Goal: Use online tool/utility

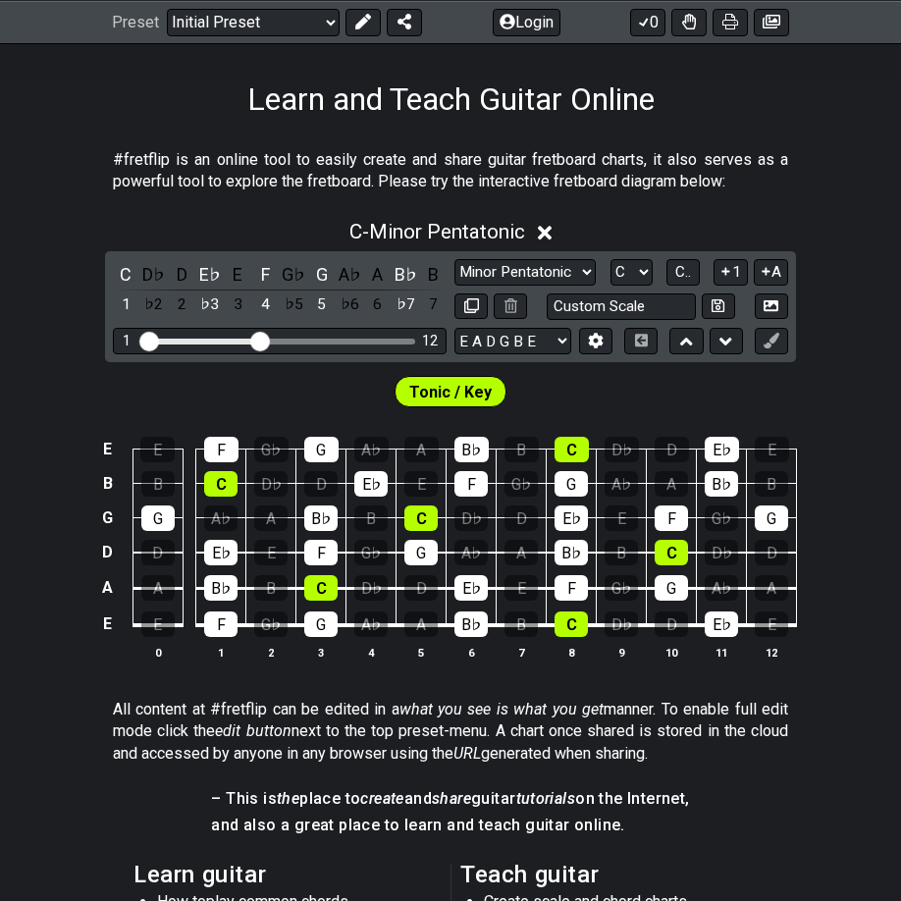
scroll to position [295, 0]
click at [619, 302] on input "text" at bounding box center [621, 307] width 149 height 27
click at [577, 308] on input "text" at bounding box center [621, 307] width 149 height 27
type input "Custom Scale"
click at [606, 386] on div "Tonic / Key" at bounding box center [450, 386] width 901 height 49
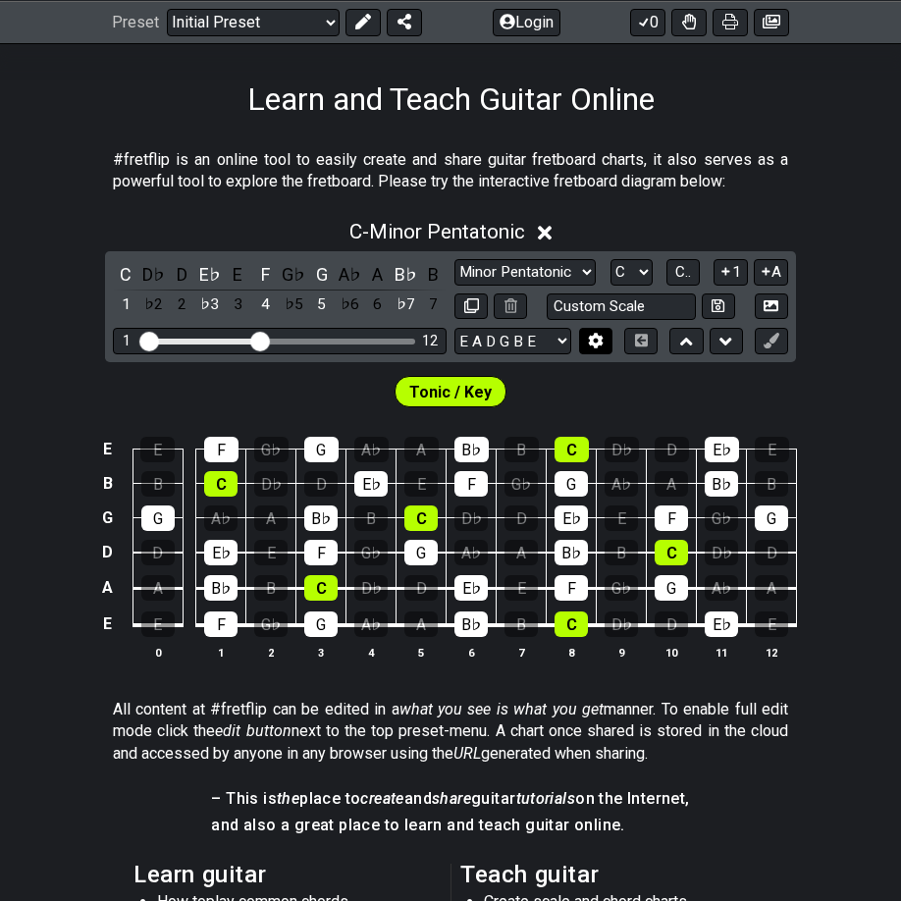
click at [595, 341] on icon at bounding box center [596, 341] width 14 height 15
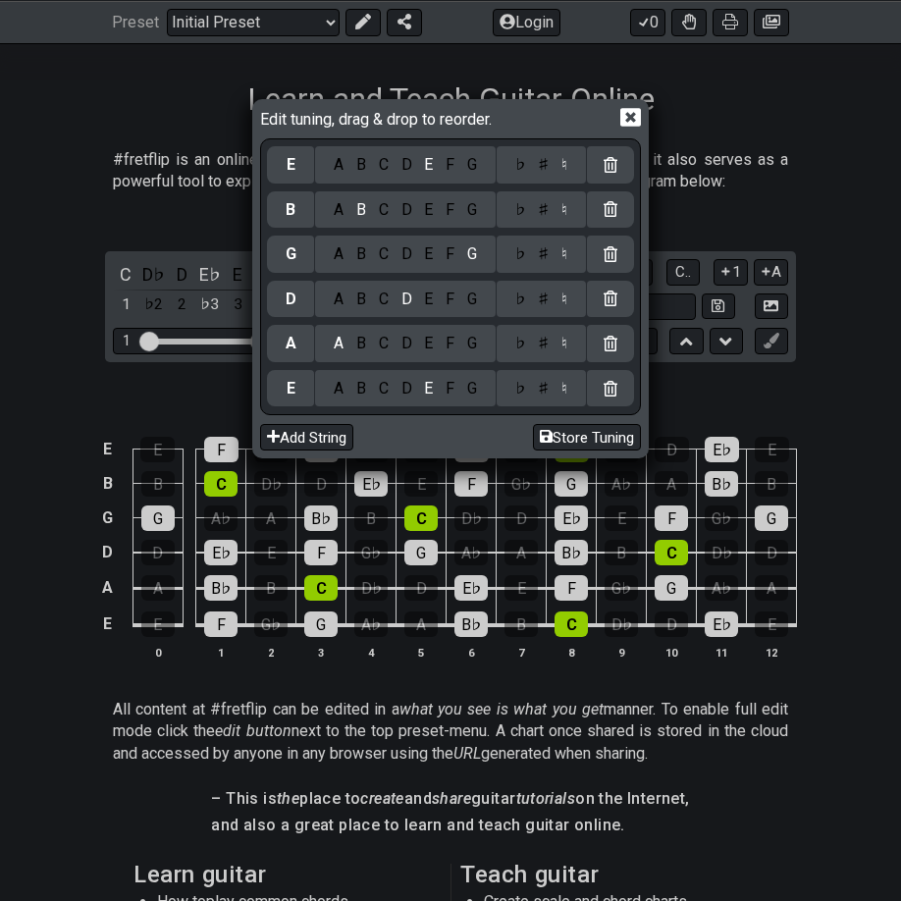
click at [403, 387] on div "D" at bounding box center [407, 389] width 24 height 22
click at [472, 352] on div "A B C D E F G" at bounding box center [405, 343] width 181 height 37
click at [466, 345] on div "G" at bounding box center [472, 344] width 23 height 22
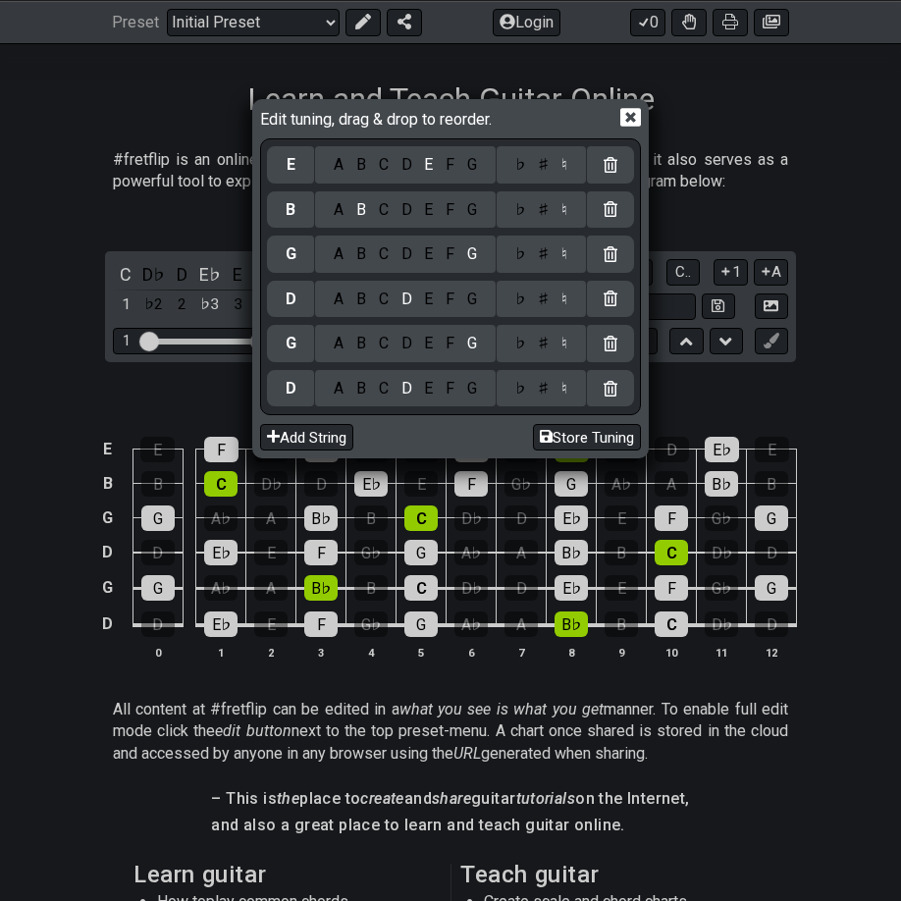
click at [328, 301] on div "A" at bounding box center [339, 300] width 23 height 22
click at [540, 309] on div "♭ ♯ ♮" at bounding box center [541, 299] width 89 height 37
click at [540, 292] on div "♯" at bounding box center [544, 300] width 24 height 22
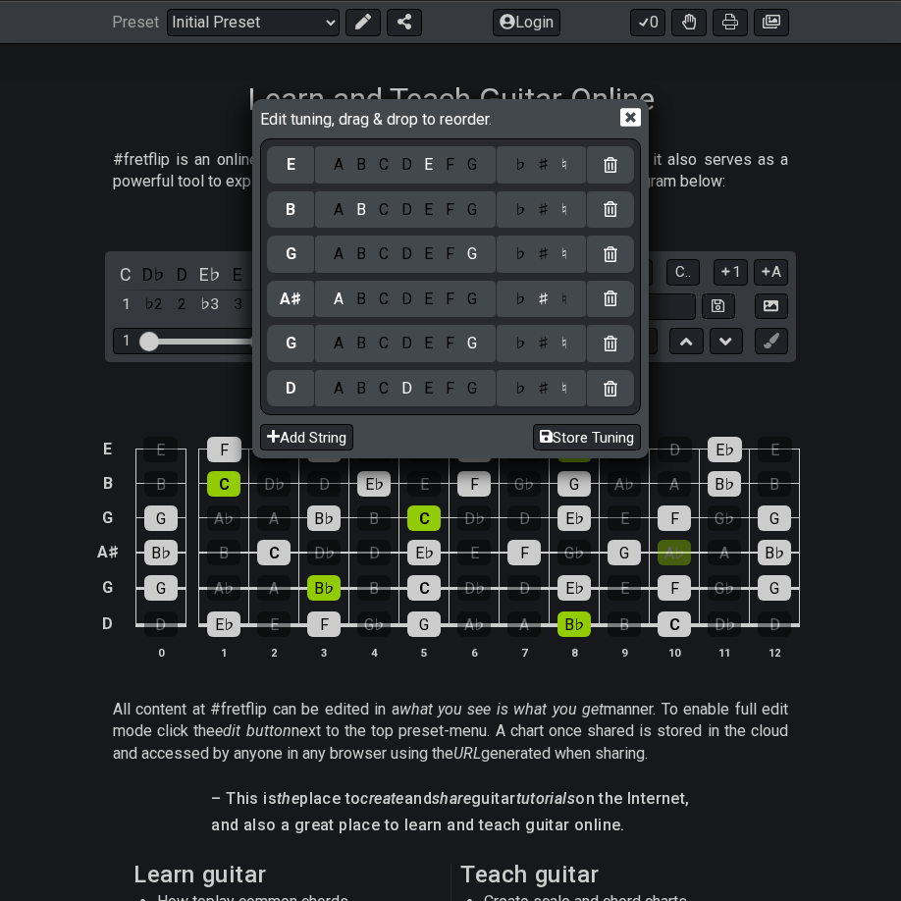
click at [449, 252] on div "F" at bounding box center [451, 255] width 22 height 22
click at [465, 207] on div "G" at bounding box center [472, 210] width 23 height 22
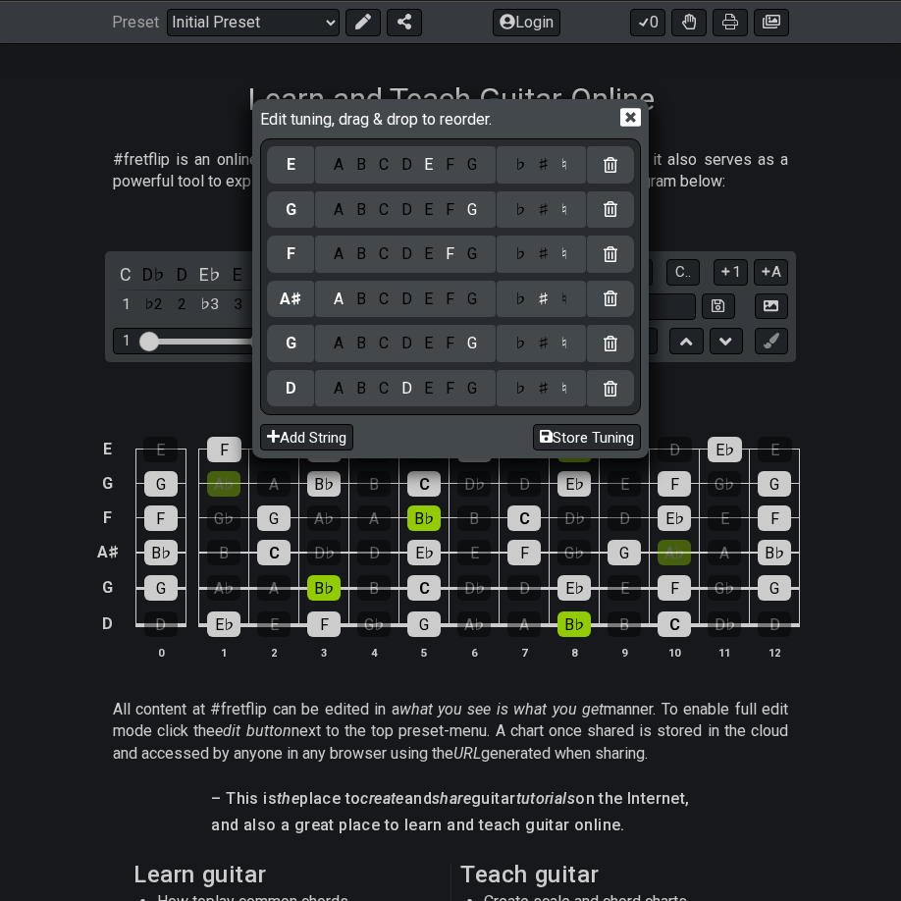
click at [399, 163] on div "D" at bounding box center [407, 165] width 24 height 22
click at [553, 430] on button "Store Tuning" at bounding box center [587, 437] width 108 height 27
click at [636, 116] on icon at bounding box center [631, 117] width 21 height 21
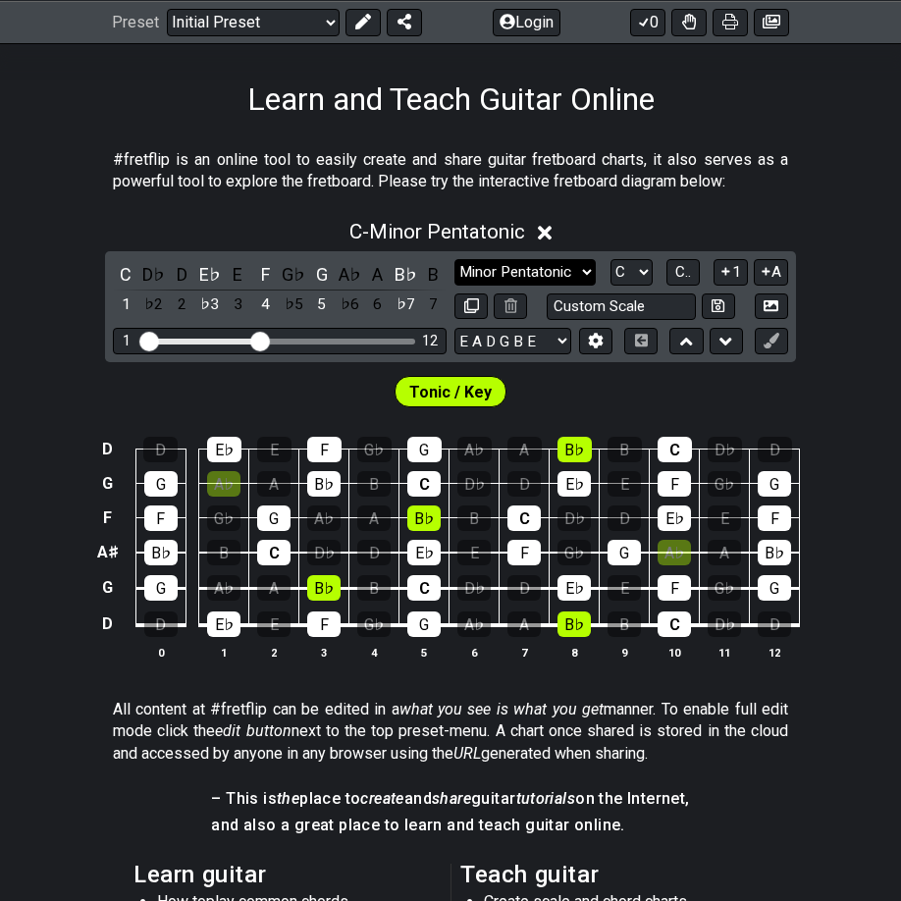
select select "Dorian"
